Goal: Task Accomplishment & Management: Check status

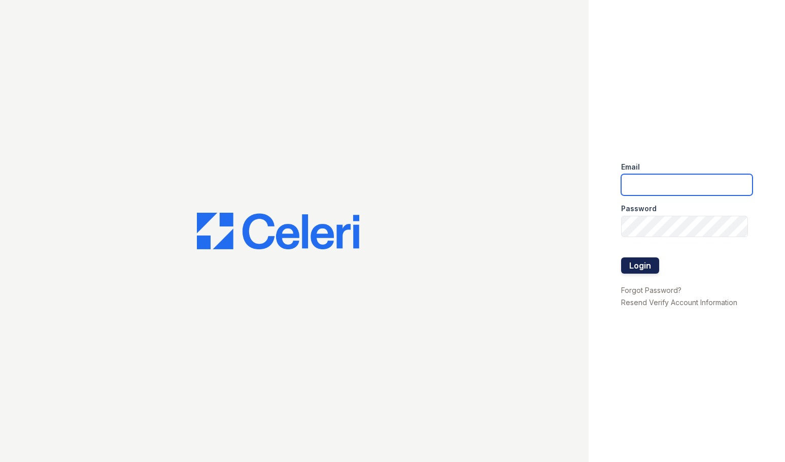
type input "[EMAIL_ADDRESS][DOMAIN_NAME]"
click at [638, 267] on button "Login" at bounding box center [640, 265] width 38 height 16
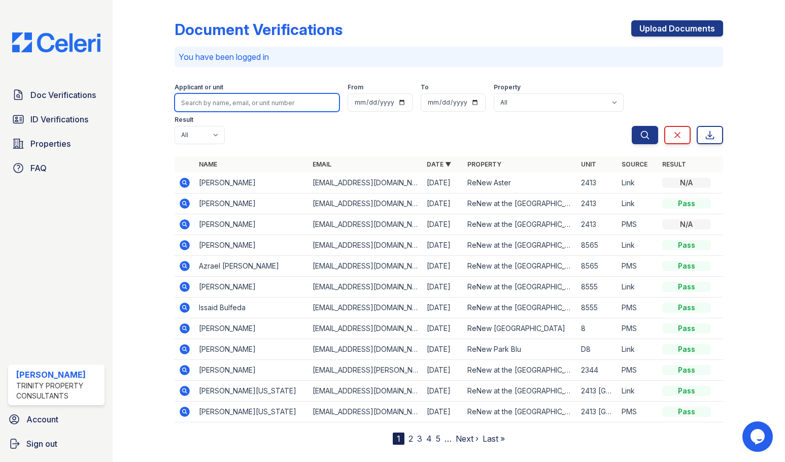
click at [227, 105] on input "search" at bounding box center [257, 102] width 165 height 18
type input "maricela"
click at [632, 126] on button "Search" at bounding box center [645, 135] width 26 height 18
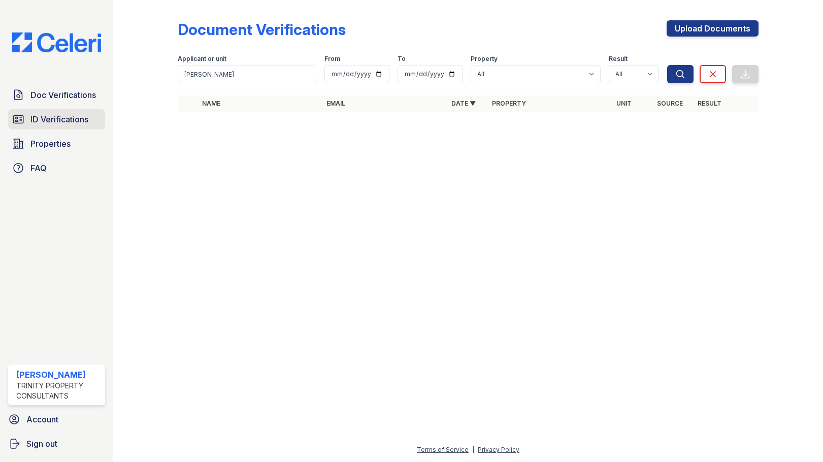
click at [50, 113] on link "ID Verifications" at bounding box center [56, 119] width 97 height 20
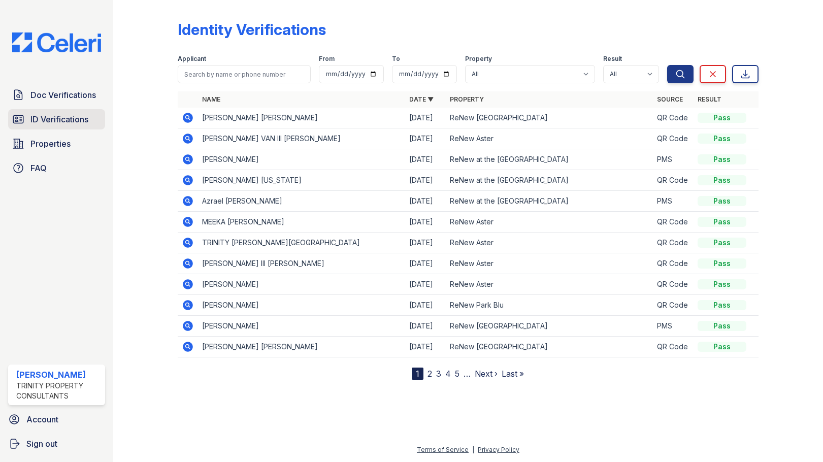
click at [40, 116] on span "ID Verifications" at bounding box center [59, 119] width 58 height 12
click at [47, 99] on span "Doc Verifications" at bounding box center [62, 95] width 65 height 12
click at [49, 121] on span "ID Verifications" at bounding box center [59, 119] width 58 height 12
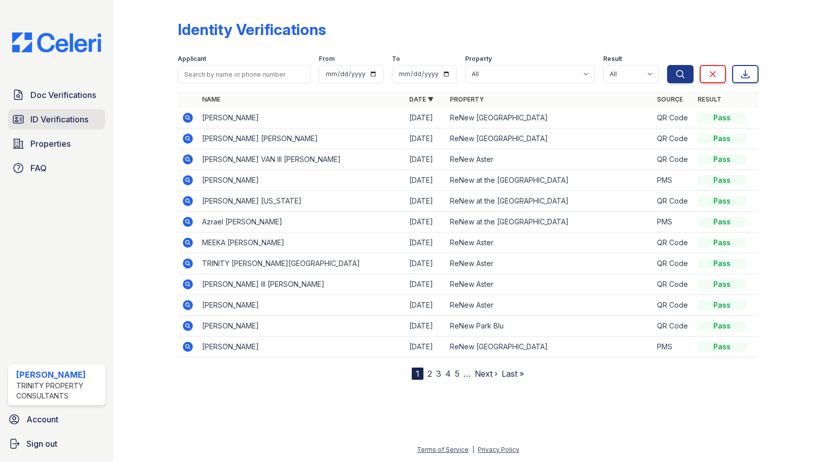
click at [55, 112] on link "ID Verifications" at bounding box center [56, 119] width 97 height 20
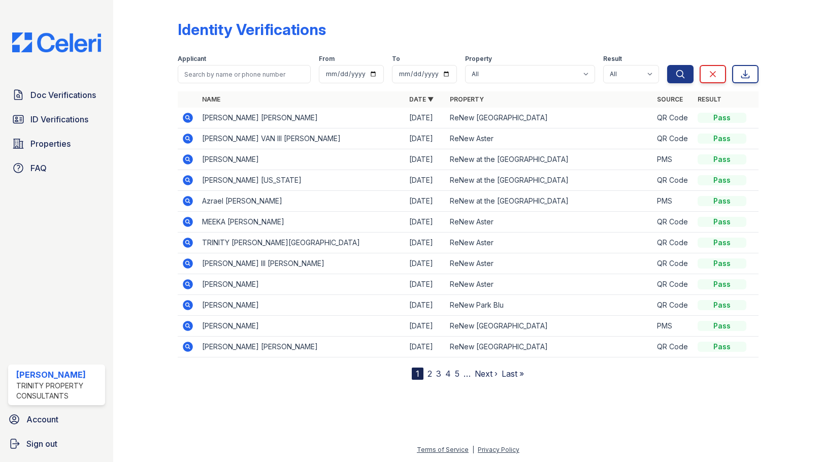
click at [55, 112] on link "ID Verifications" at bounding box center [56, 119] width 97 height 20
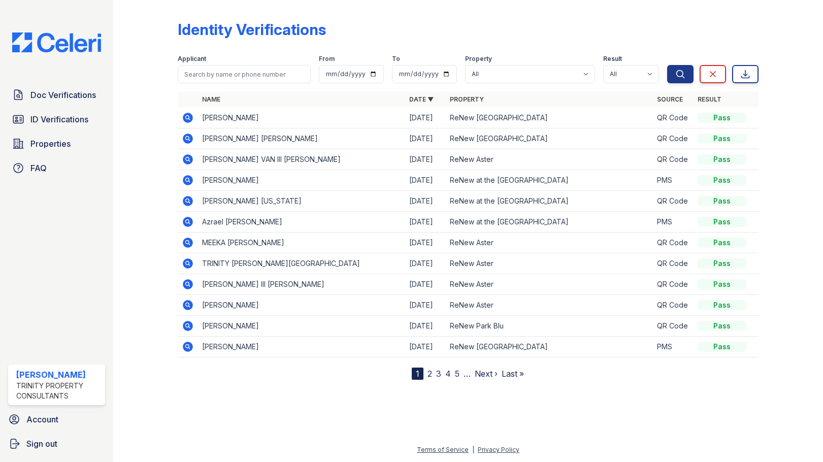
click at [55, 112] on link "ID Verifications" at bounding box center [56, 119] width 97 height 20
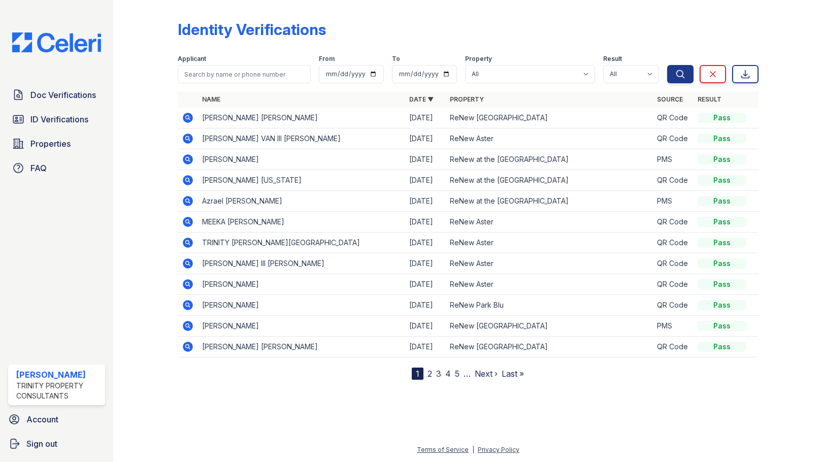
click at [55, 112] on link "ID Verifications" at bounding box center [56, 119] width 97 height 20
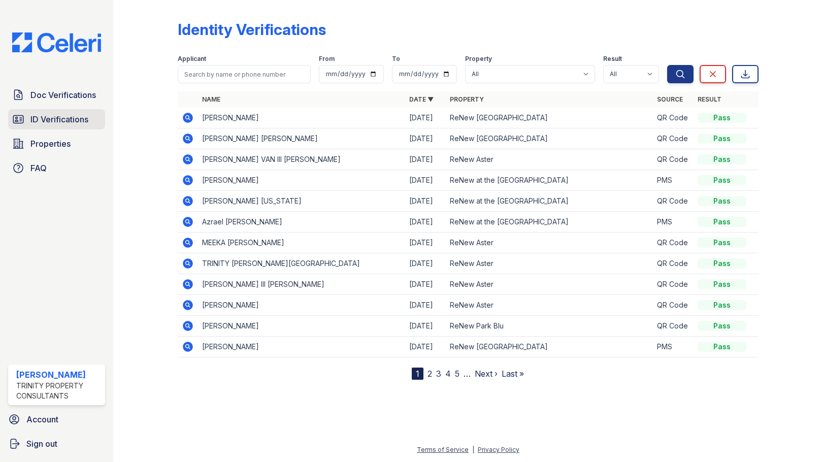
click at [61, 115] on span "ID Verifications" at bounding box center [59, 119] width 58 height 12
click at [62, 106] on div "Doc Verifications ID Verifications Properties FAQ" at bounding box center [56, 131] width 105 height 93
click at [58, 121] on span "ID Verifications" at bounding box center [59, 119] width 58 height 12
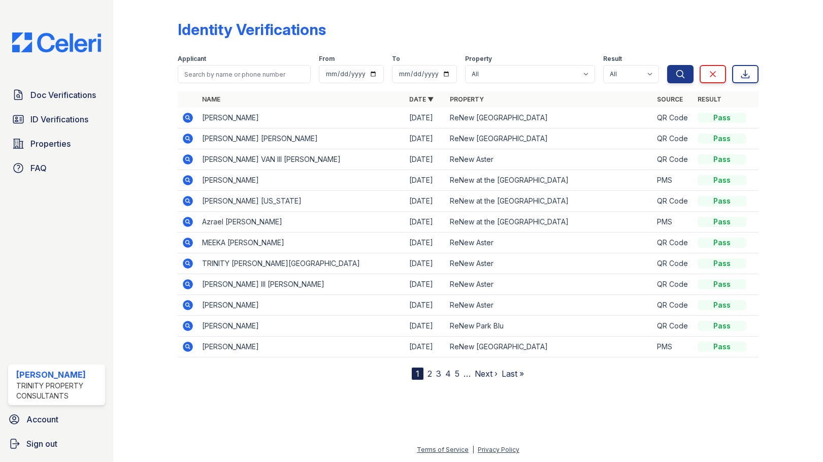
click at [183, 116] on icon at bounding box center [188, 118] width 12 height 12
